Goal: Task Accomplishment & Management: Manage account settings

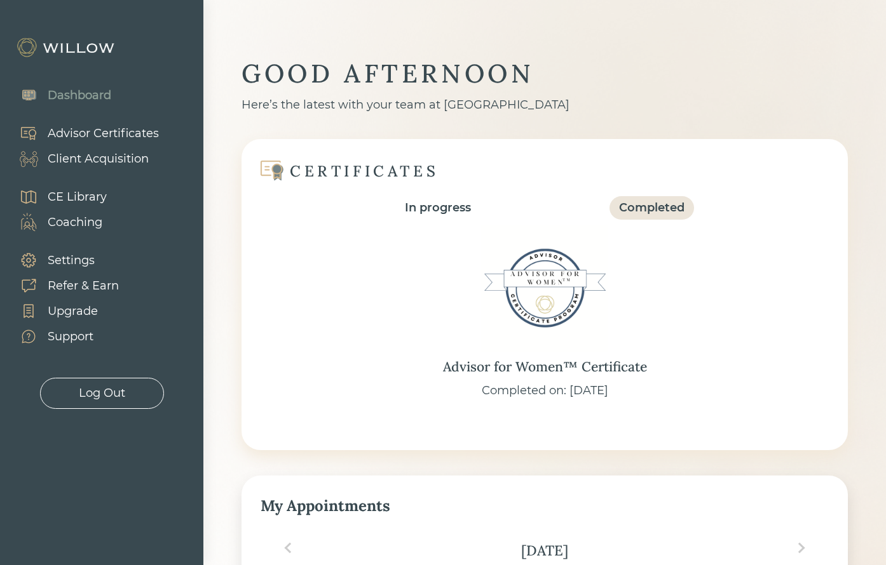
click at [81, 196] on div "CE Library" at bounding box center [77, 197] width 59 height 17
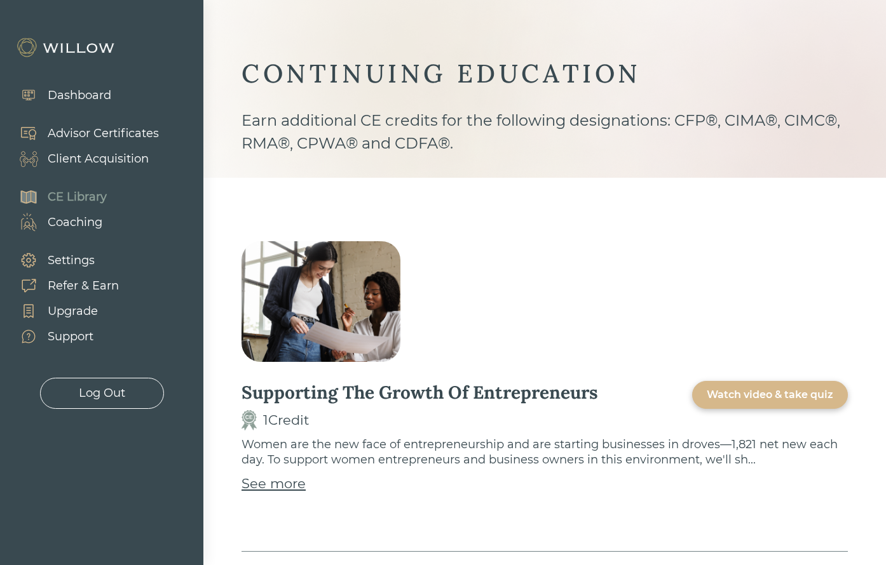
click at [93, 161] on div "Client Acquisition" at bounding box center [98, 159] width 101 height 17
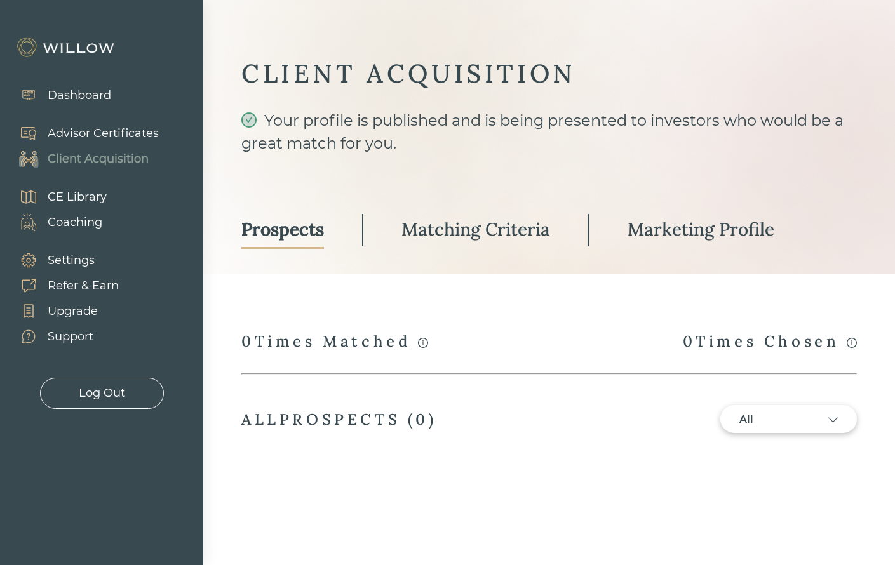
click at [666, 231] on div "Marketing Profile" at bounding box center [701, 229] width 147 height 23
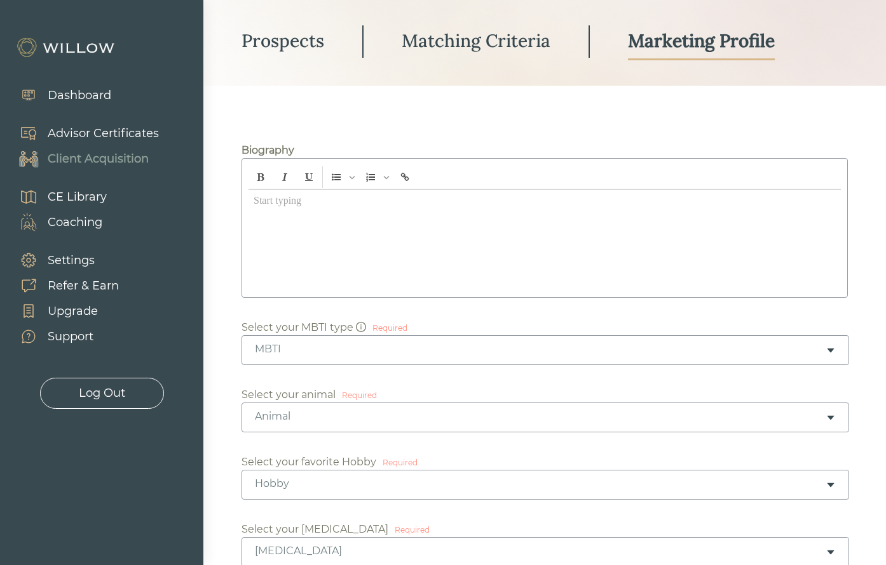
type input "[PERSON_NAME] Financial Services"
type input "[STREET_ADDRESS][PERSON_NAME]"
type input "2575270"
type input "2881"
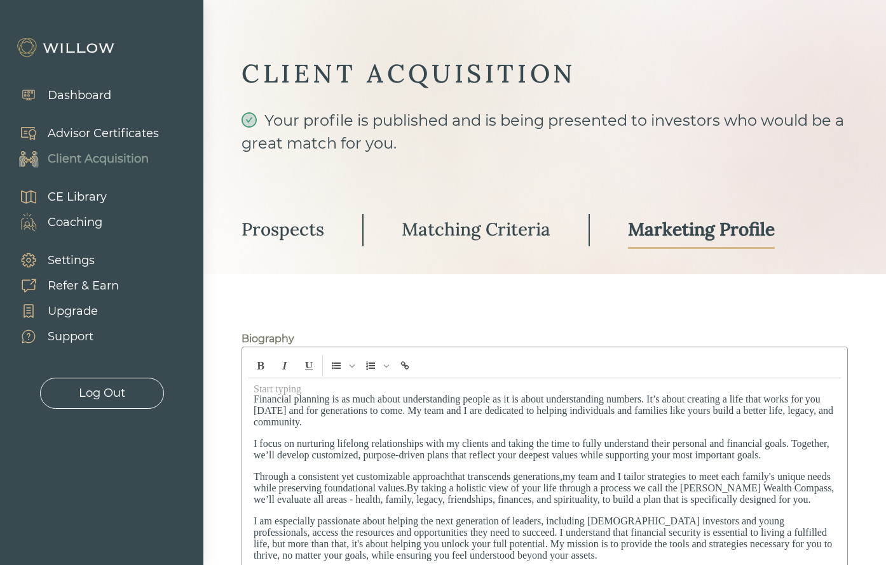
click at [300, 242] on link "Prospects" at bounding box center [282, 230] width 83 height 37
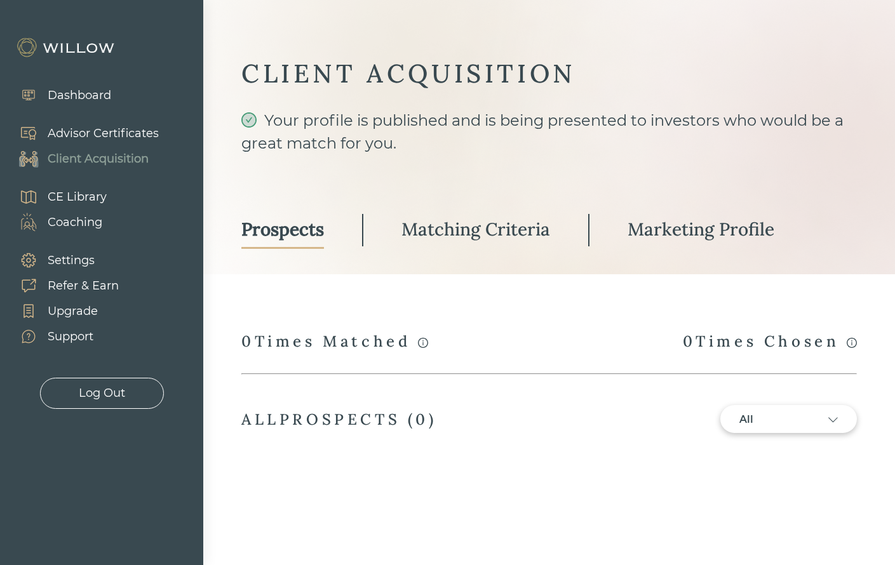
click at [476, 251] on div "Prospects Matching Criteria Marketing Profile" at bounding box center [549, 243] width 616 height 63
click at [475, 240] on div "Matching Criteria" at bounding box center [475, 229] width 149 height 23
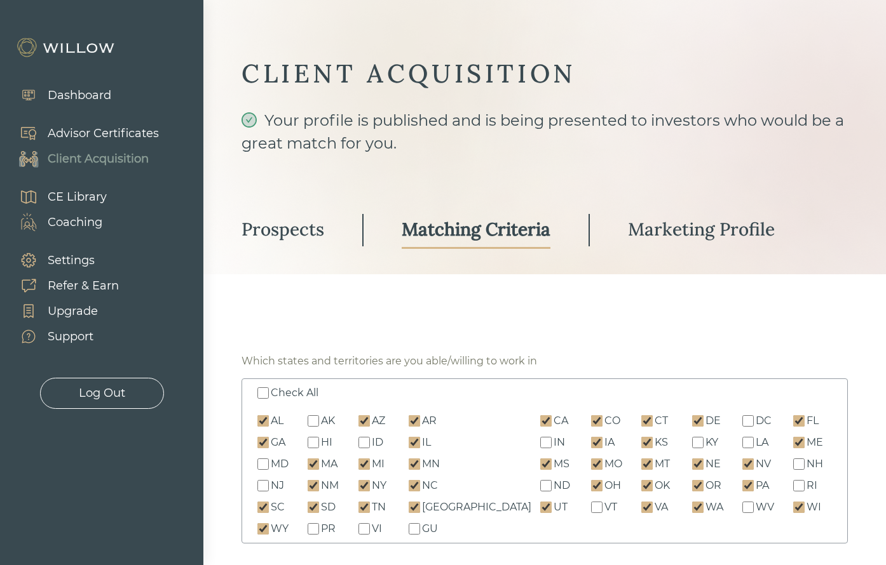
click at [314, 243] on link "Prospects" at bounding box center [282, 230] width 83 height 37
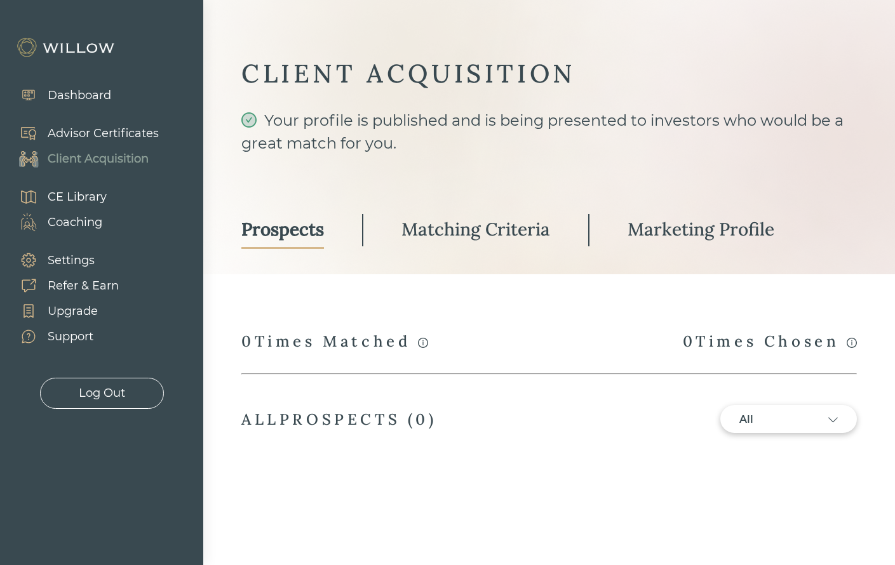
click at [513, 221] on div "Matching Criteria" at bounding box center [475, 229] width 149 height 23
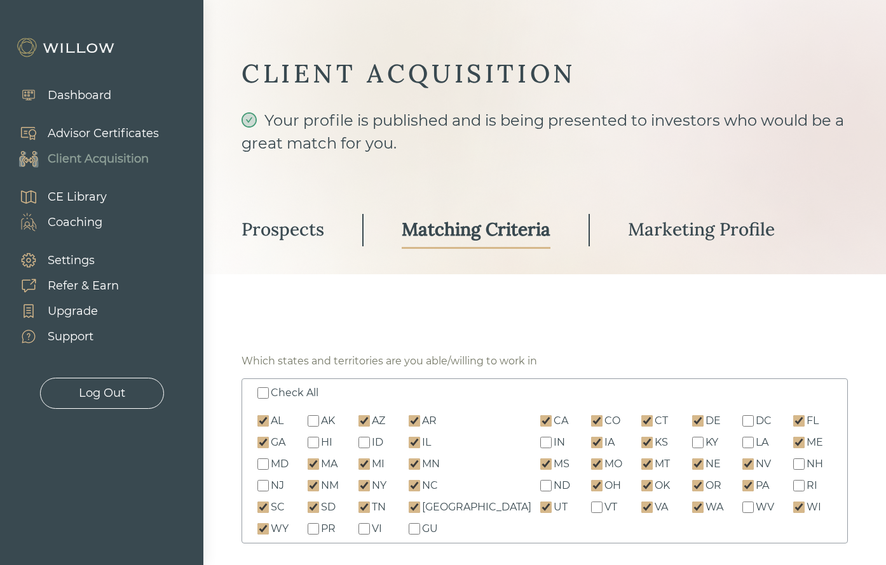
click at [319, 238] on div "Prospects" at bounding box center [282, 229] width 83 height 23
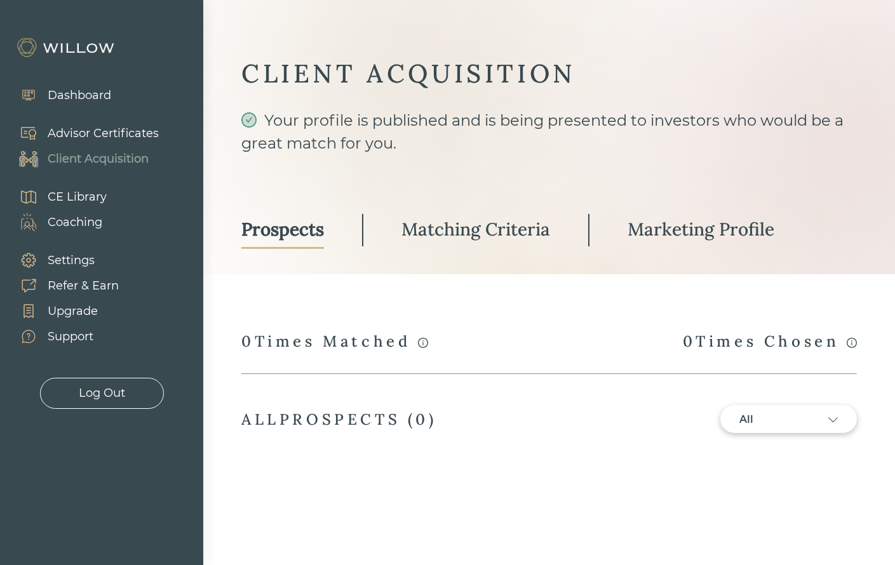
click at [512, 232] on div "Matching Criteria" at bounding box center [475, 229] width 149 height 23
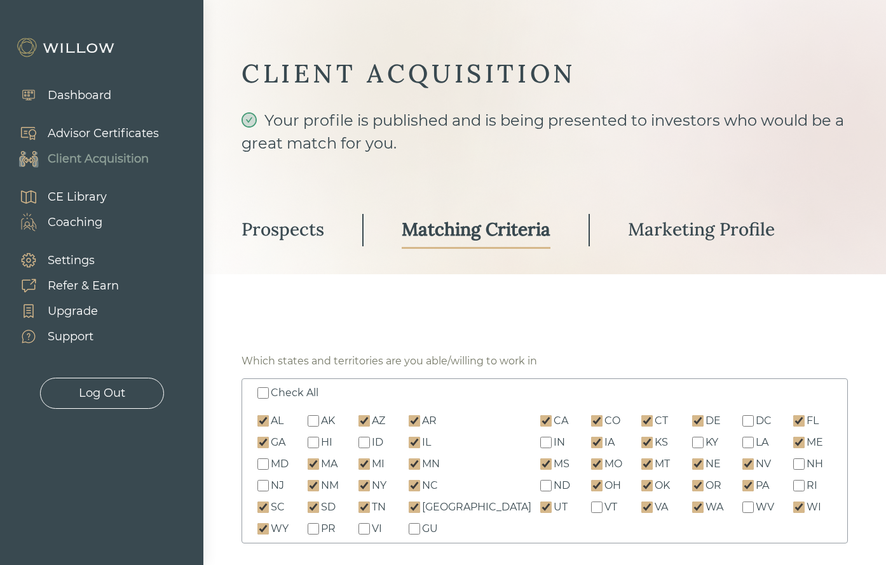
scroll to position [64, 0]
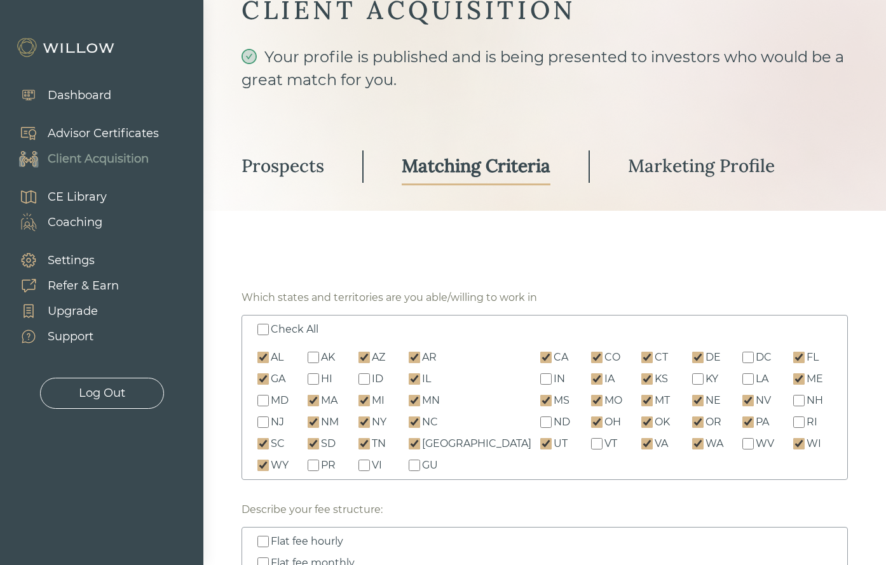
click at [321, 175] on div "Prospects" at bounding box center [282, 165] width 83 height 23
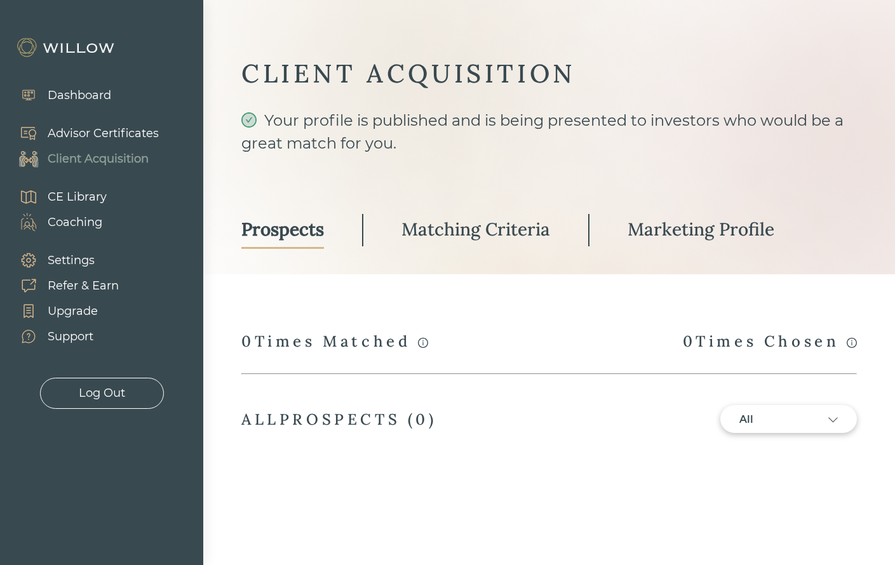
click at [419, 244] on link "Matching Criteria" at bounding box center [475, 230] width 149 height 37
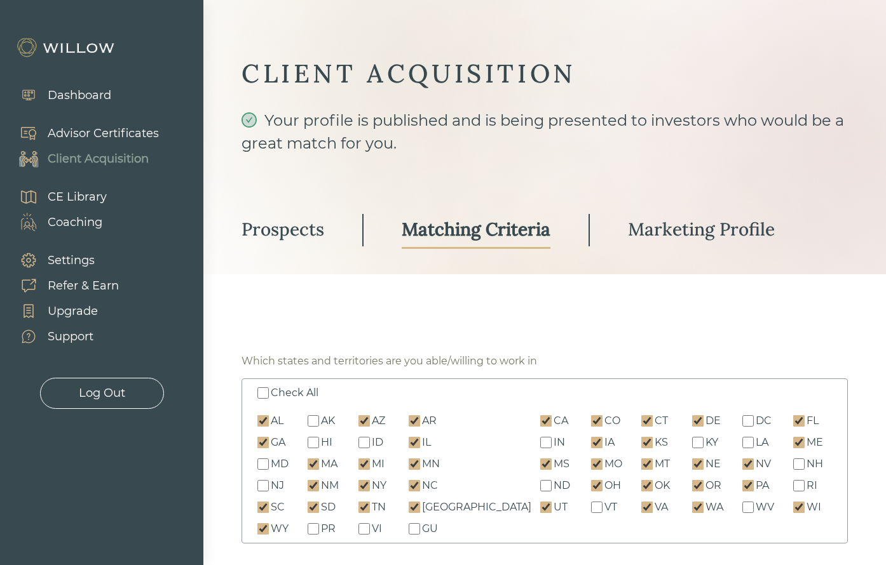
click at [292, 246] on link "Prospects" at bounding box center [282, 230] width 83 height 37
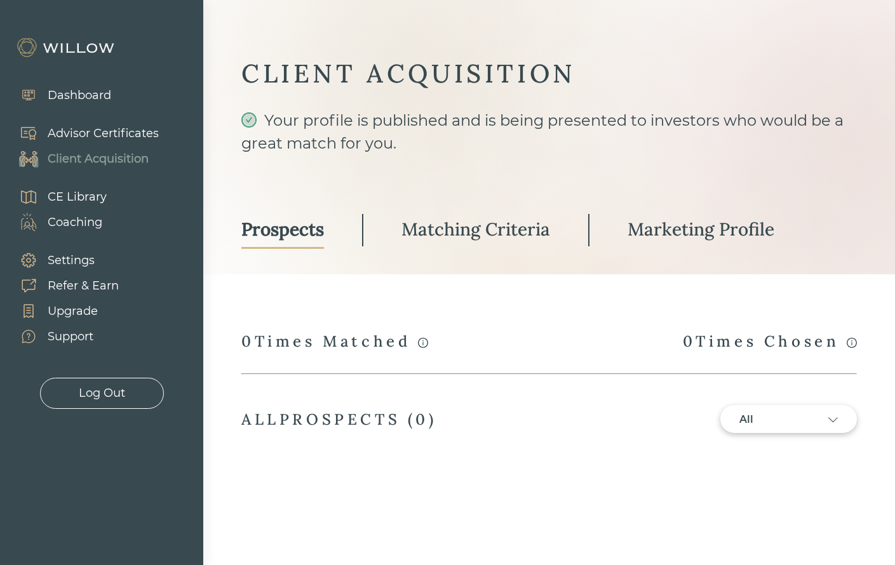
click at [704, 220] on div "Marketing Profile" at bounding box center [701, 229] width 147 height 23
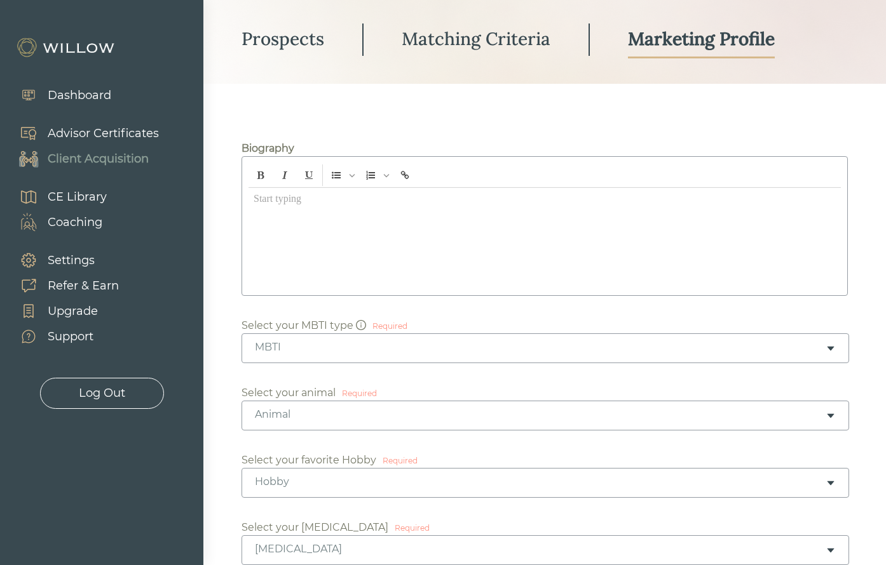
type input "[PERSON_NAME] Financial Services"
type input "[STREET_ADDRESS][PERSON_NAME]"
type input "2575270"
type input "2881"
